Goal: Browse casually

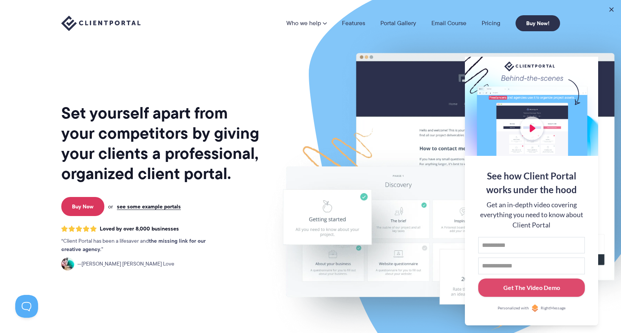
click at [132, 143] on h1 "Set yourself apart from your competitors by giving your clients a professional,…" at bounding box center [161, 143] width 200 height 81
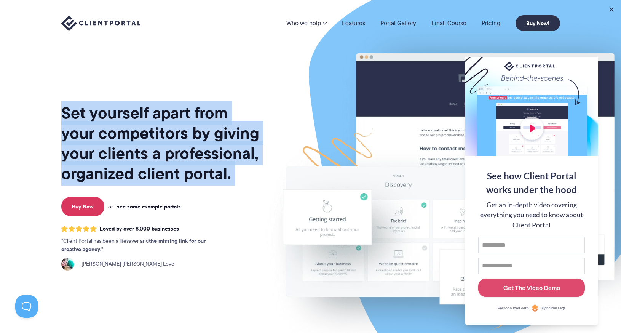
click at [132, 143] on h1 "Set yourself apart from your competitors by giving your clients a professional,…" at bounding box center [161, 143] width 200 height 81
click at [136, 149] on h1 "Set yourself apart from your competitors by giving your clients a professional,…" at bounding box center [161, 143] width 200 height 81
